Goal: Information Seeking & Learning: Check status

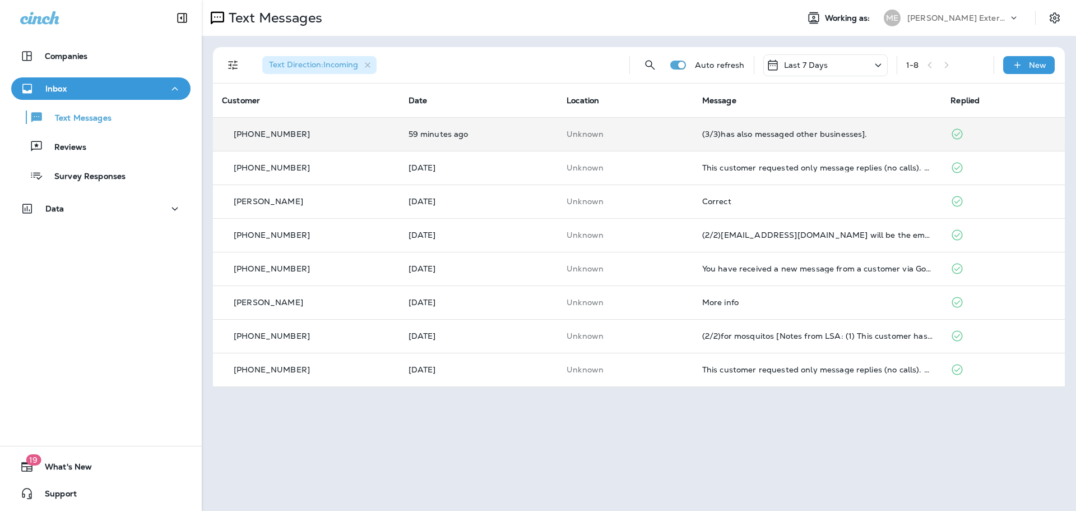
click at [689, 131] on td "Unknown" at bounding box center [626, 134] width 136 height 34
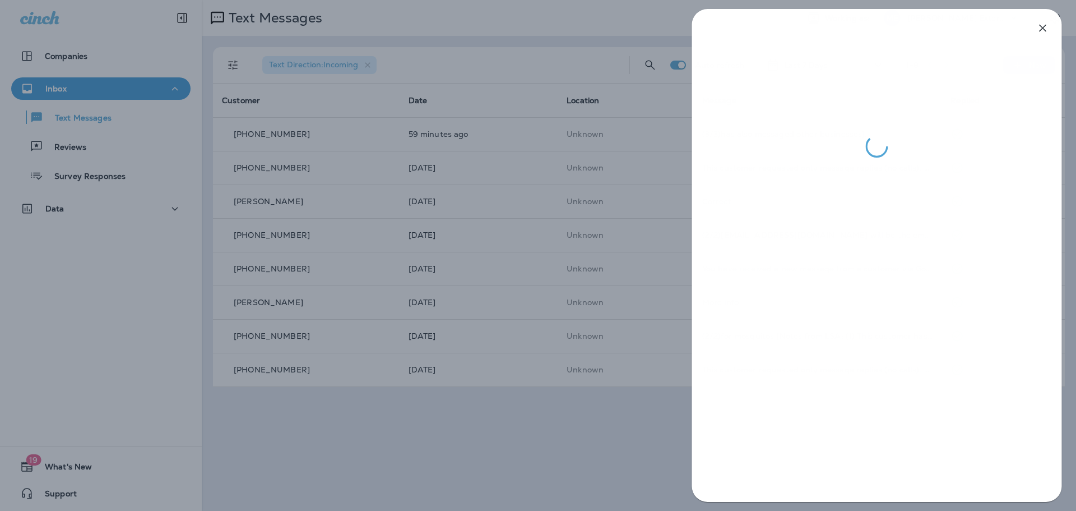
click at [491, 428] on div at bounding box center [538, 255] width 1076 height 511
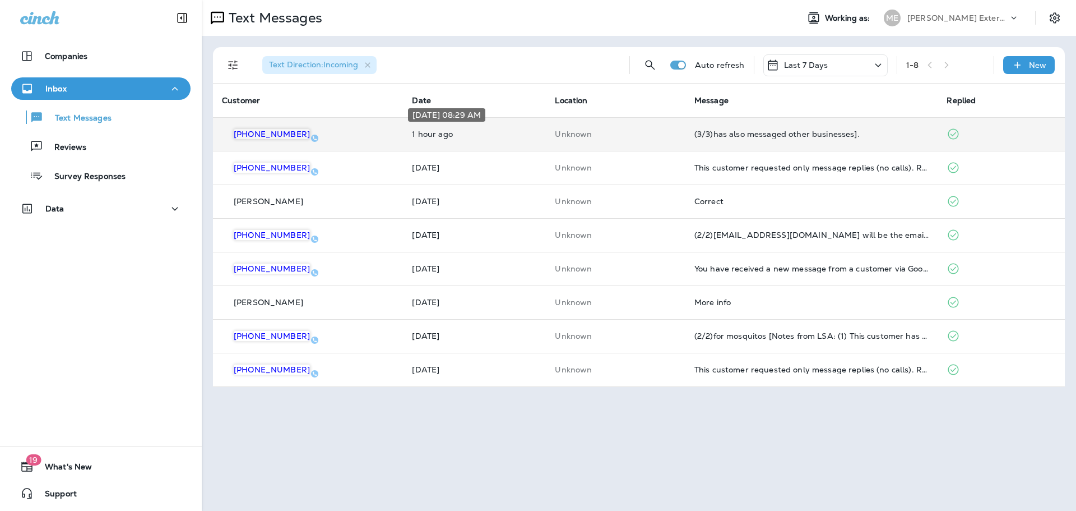
click at [497, 133] on p "1 hour ago" at bounding box center [474, 133] width 125 height 9
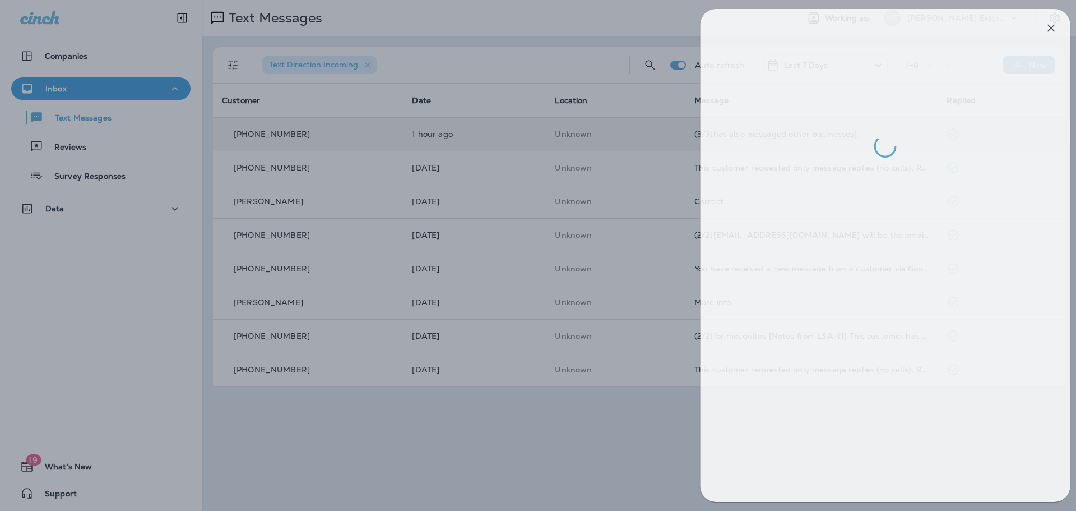
click at [537, 160] on div at bounding box center [547, 255] width 1076 height 511
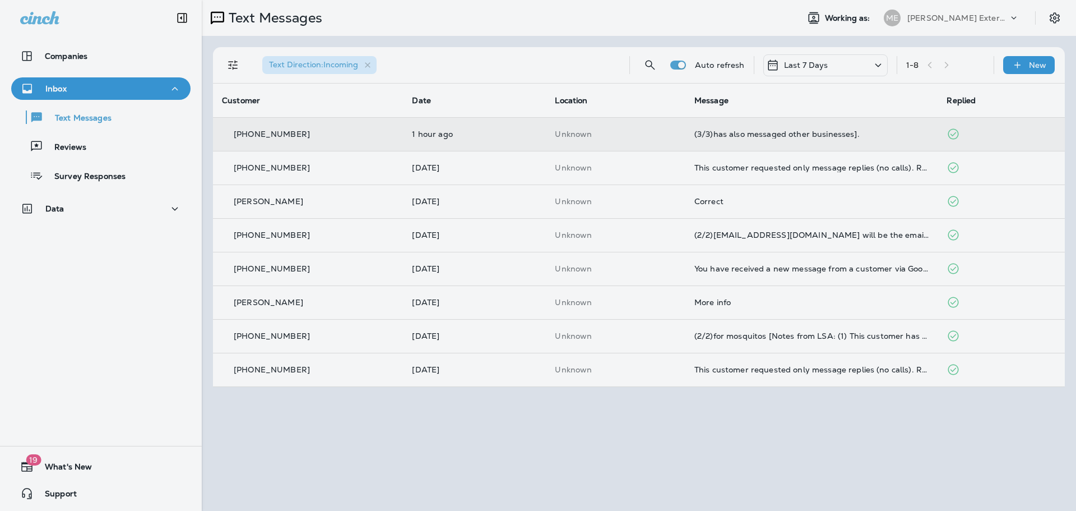
click at [524, 167] on div at bounding box center [597, 255] width 1076 height 511
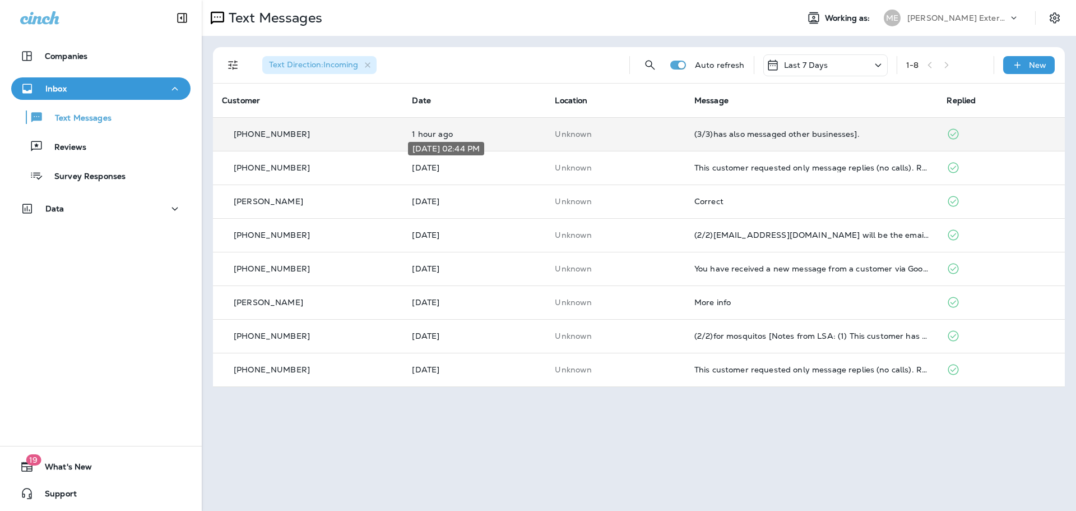
click at [524, 167] on p "[DATE]" at bounding box center [474, 167] width 125 height 9
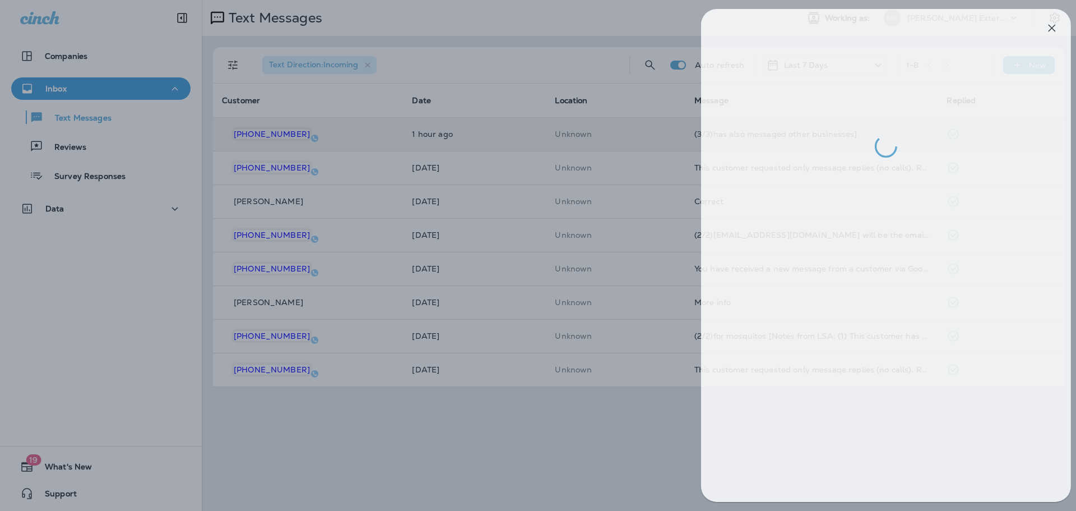
click at [527, 458] on div at bounding box center [548, 255] width 1076 height 511
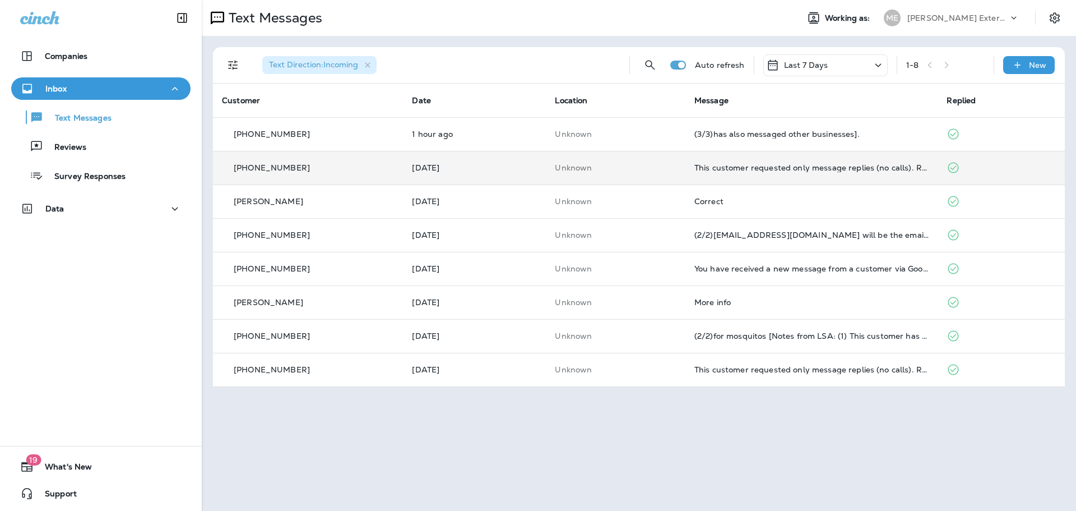
click at [648, 173] on td "Unknown" at bounding box center [616, 168] width 140 height 34
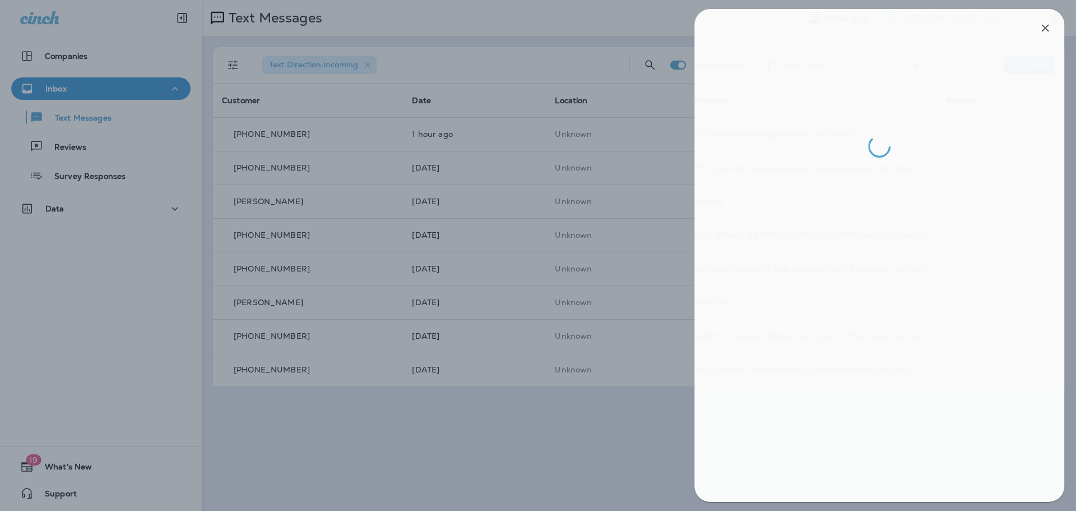
click at [616, 414] on div at bounding box center [541, 255] width 1076 height 511
